Goal: Browse casually

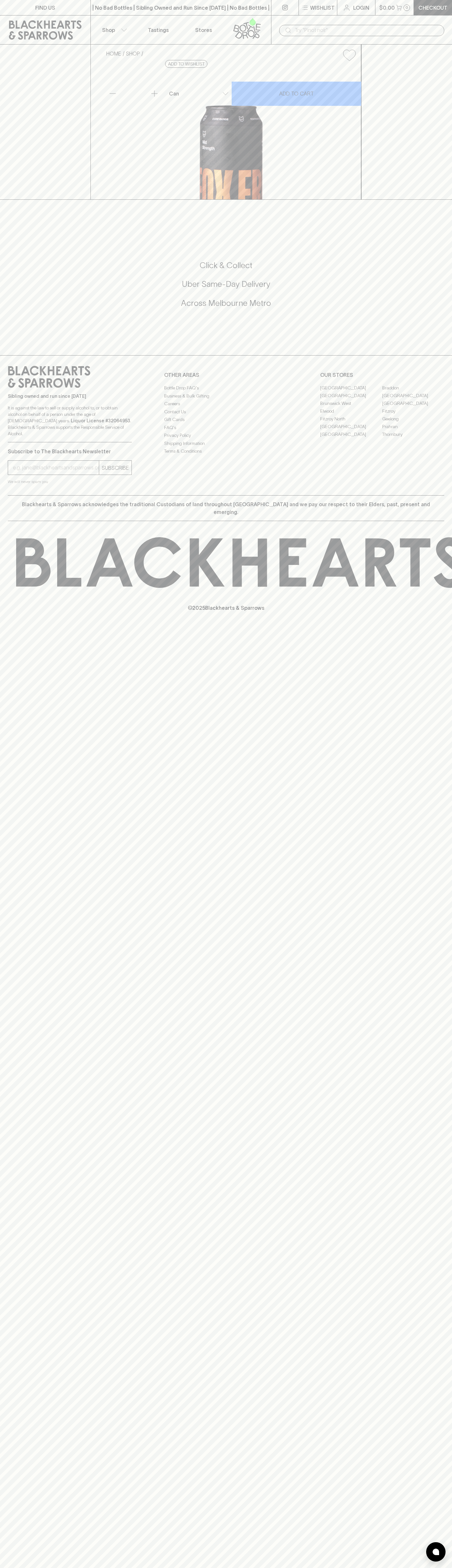
click at [67, 26] on icon at bounding box center [45, 30] width 81 height 19
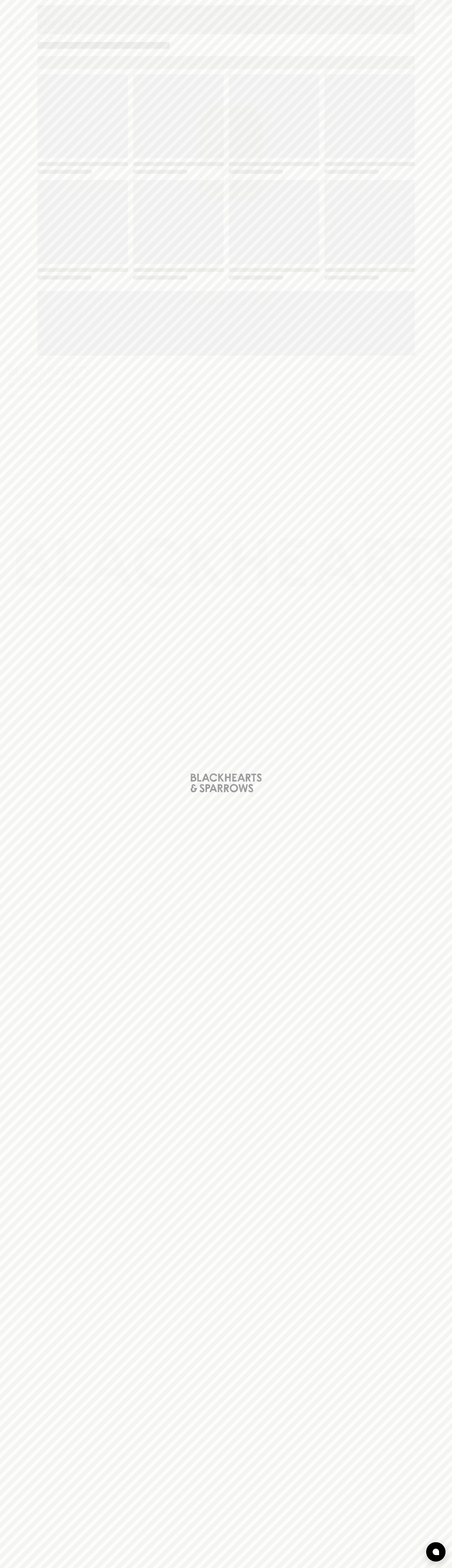
click at [440, 671] on div "Loading" at bounding box center [226, 784] width 452 height 1568
click at [344, 1567] on html "FIND US | No Bad Bottles | Sibling Owned and Run Since 2006 | No Bad Bottles | …" at bounding box center [226, 784] width 452 height 1568
click at [5, 583] on div "Loading" at bounding box center [226, 784] width 452 height 1568
